Goal: Transaction & Acquisition: Obtain resource

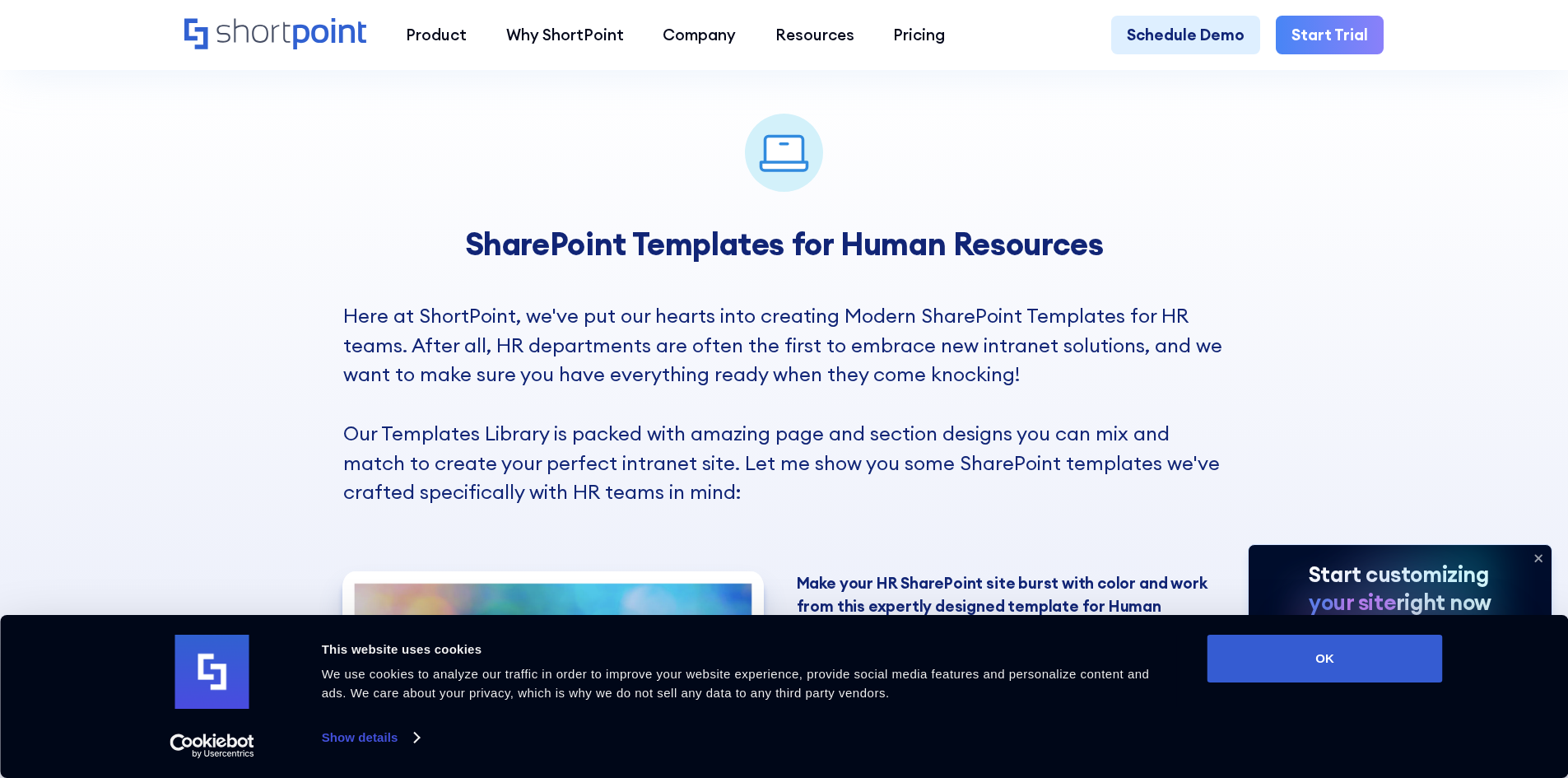
scroll to position [1317, 0]
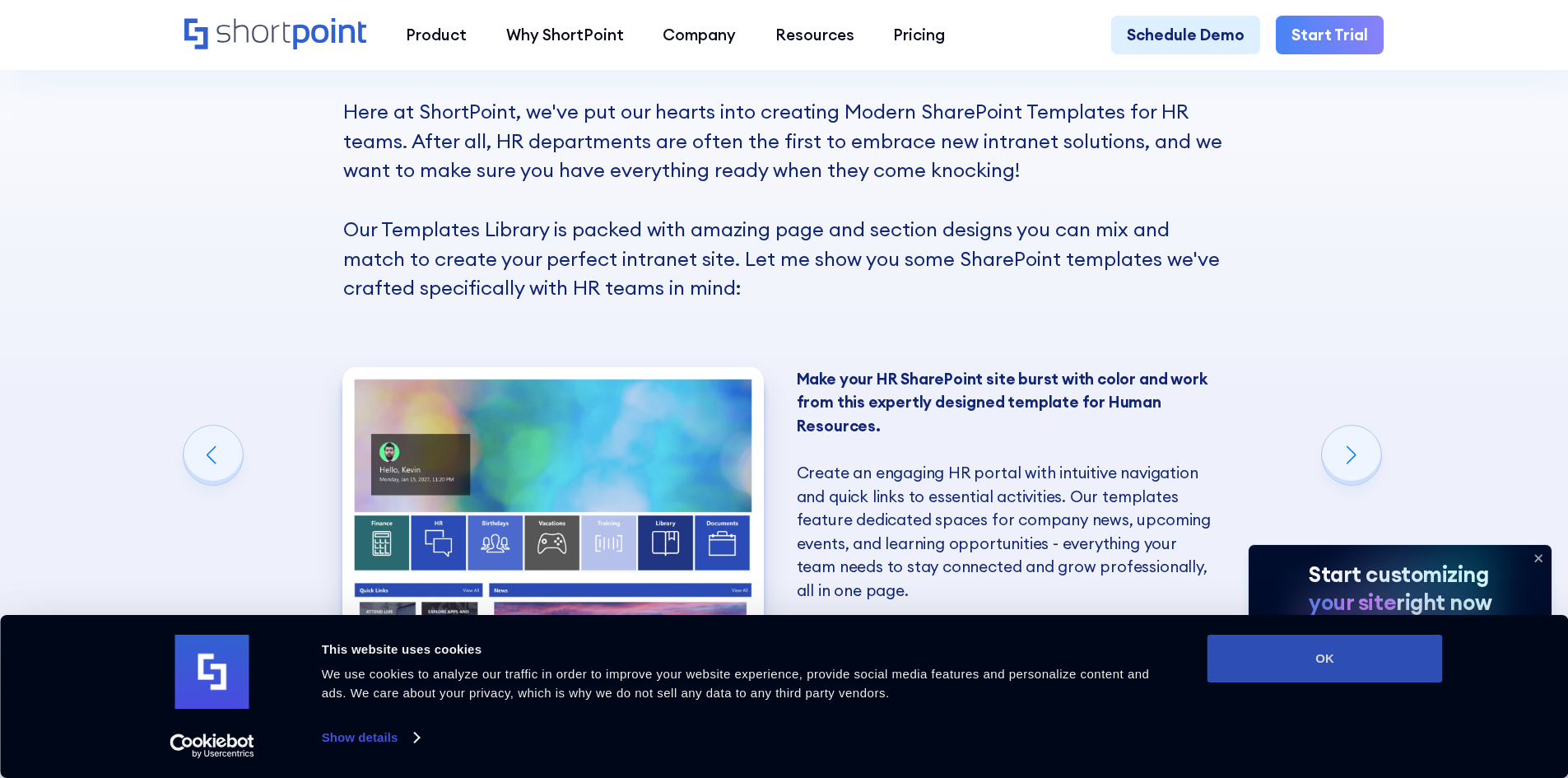
click at [1382, 655] on button "OK" at bounding box center [1325, 658] width 236 height 47
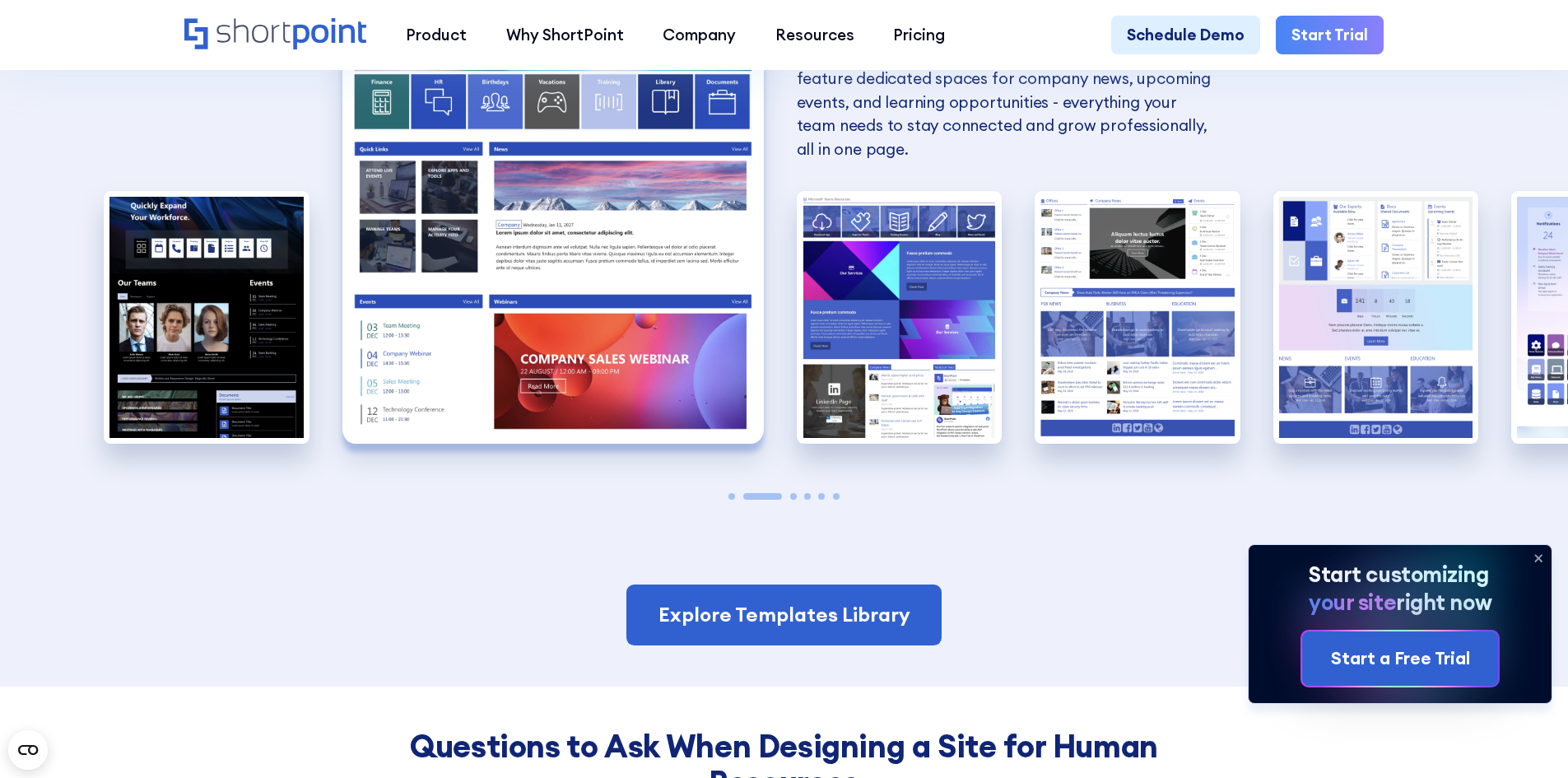
scroll to position [1728, 0]
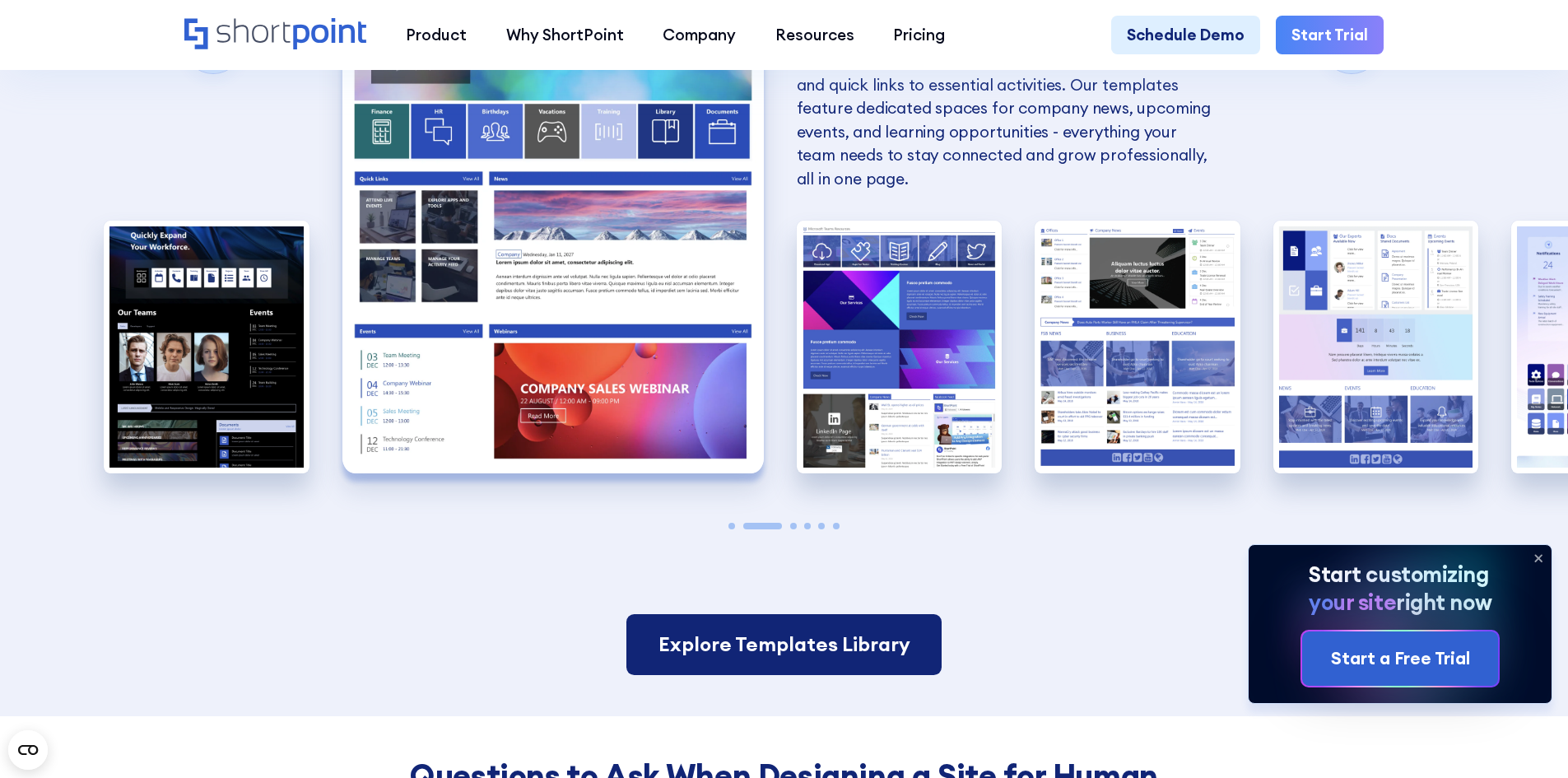
click at [849, 645] on link "Explore Templates Library" at bounding box center [783, 644] width 314 height 61
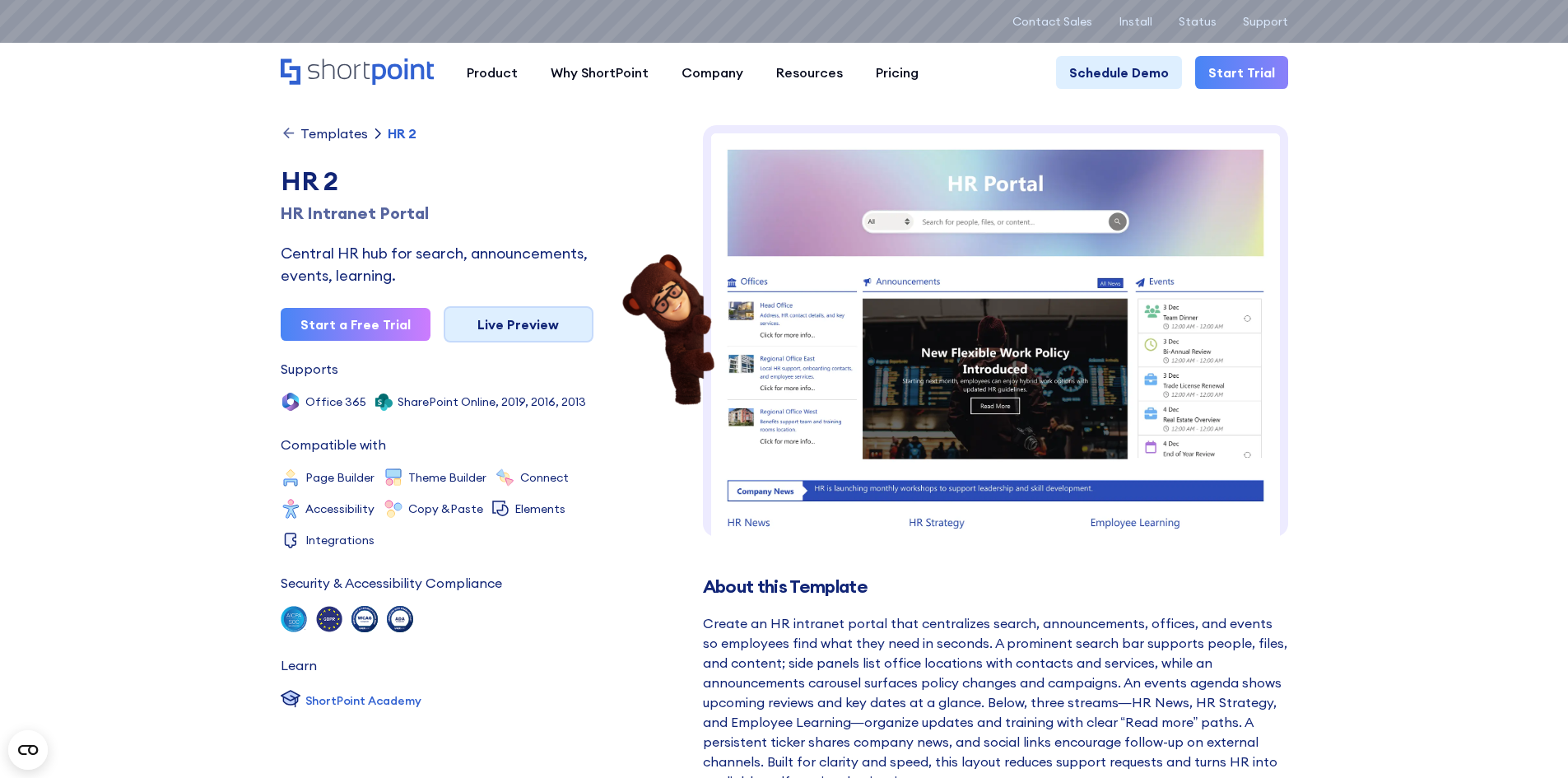
click at [541, 328] on link "Live Preview" at bounding box center [518, 324] width 150 height 36
